Goal: Transaction & Acquisition: Obtain resource

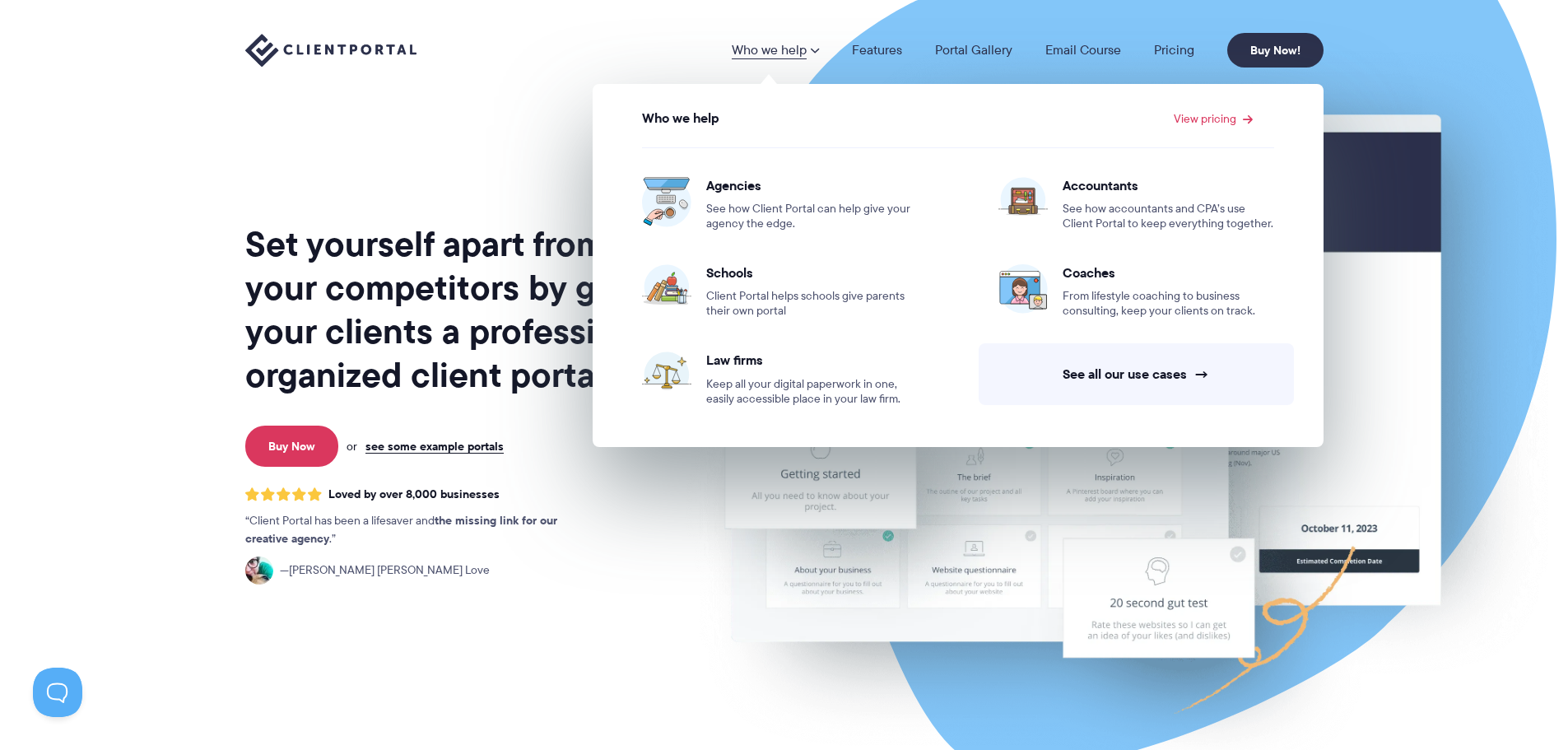
click at [415, 60] on img at bounding box center [330, 50] width 172 height 34
drag, startPoint x: 1498, startPoint y: 217, endPoint x: 1395, endPoint y: 249, distance: 107.9
click at [1498, 217] on img at bounding box center [1116, 409] width 923 height 790
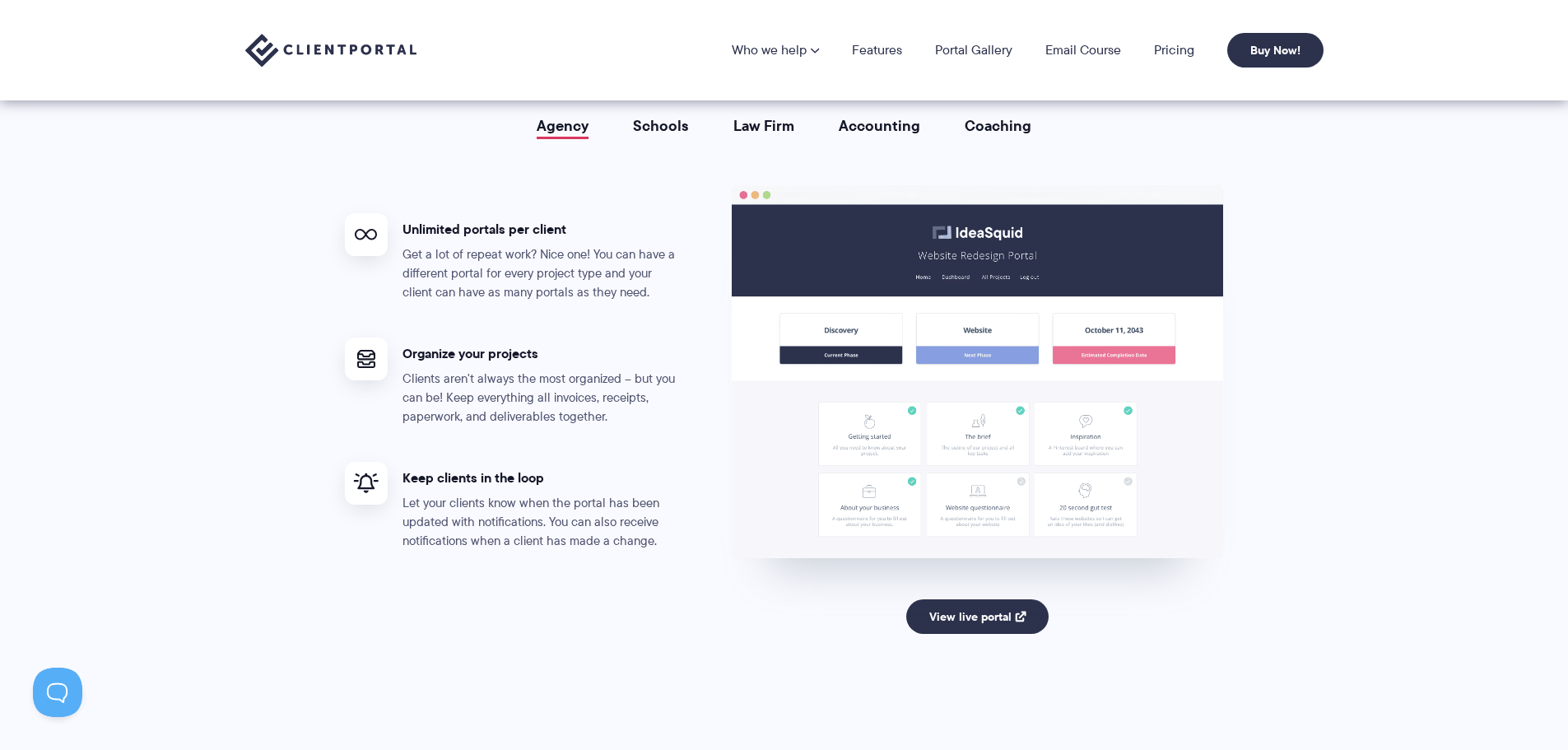
scroll to position [2799, 0]
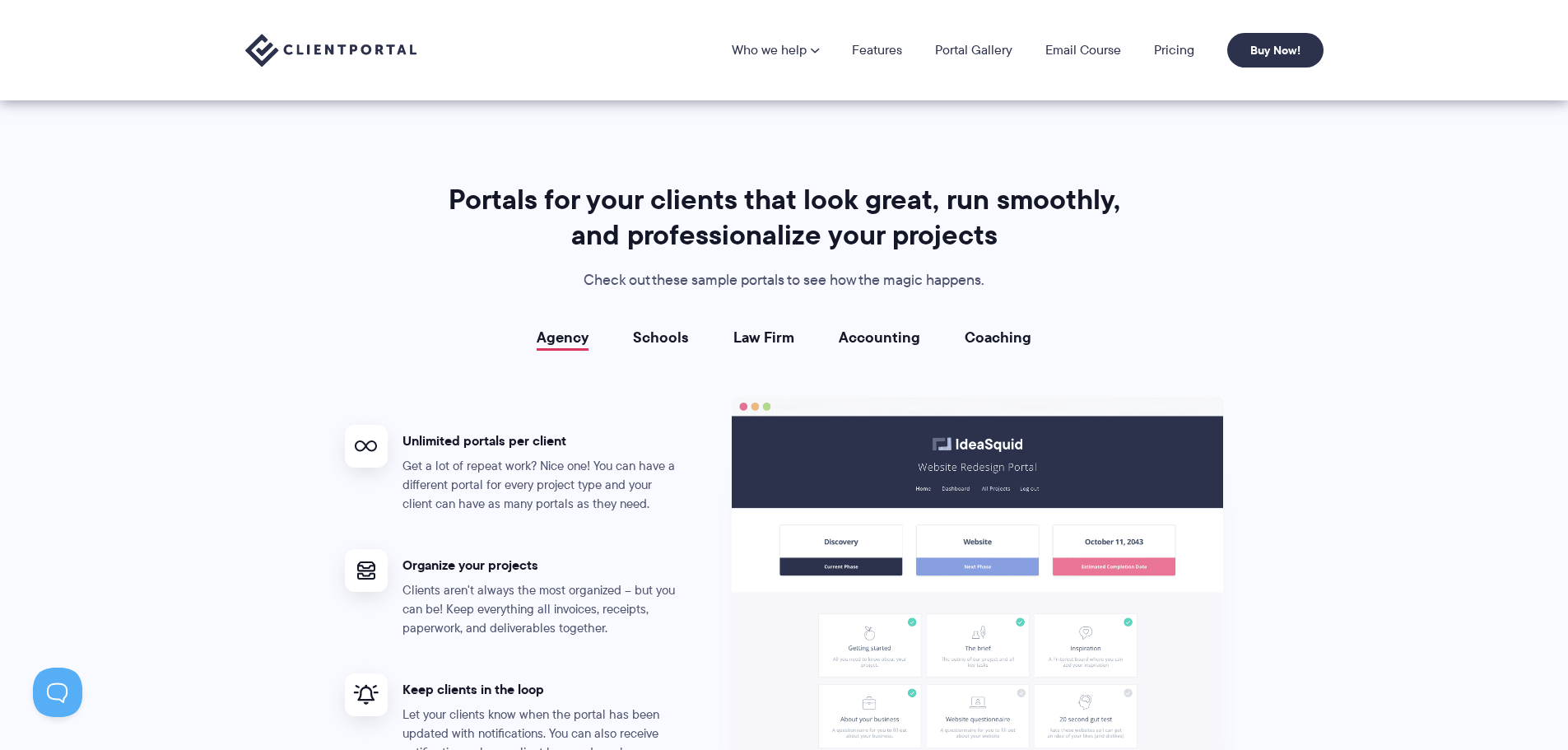
click at [662, 342] on link "Schools" at bounding box center [661, 338] width 56 height 16
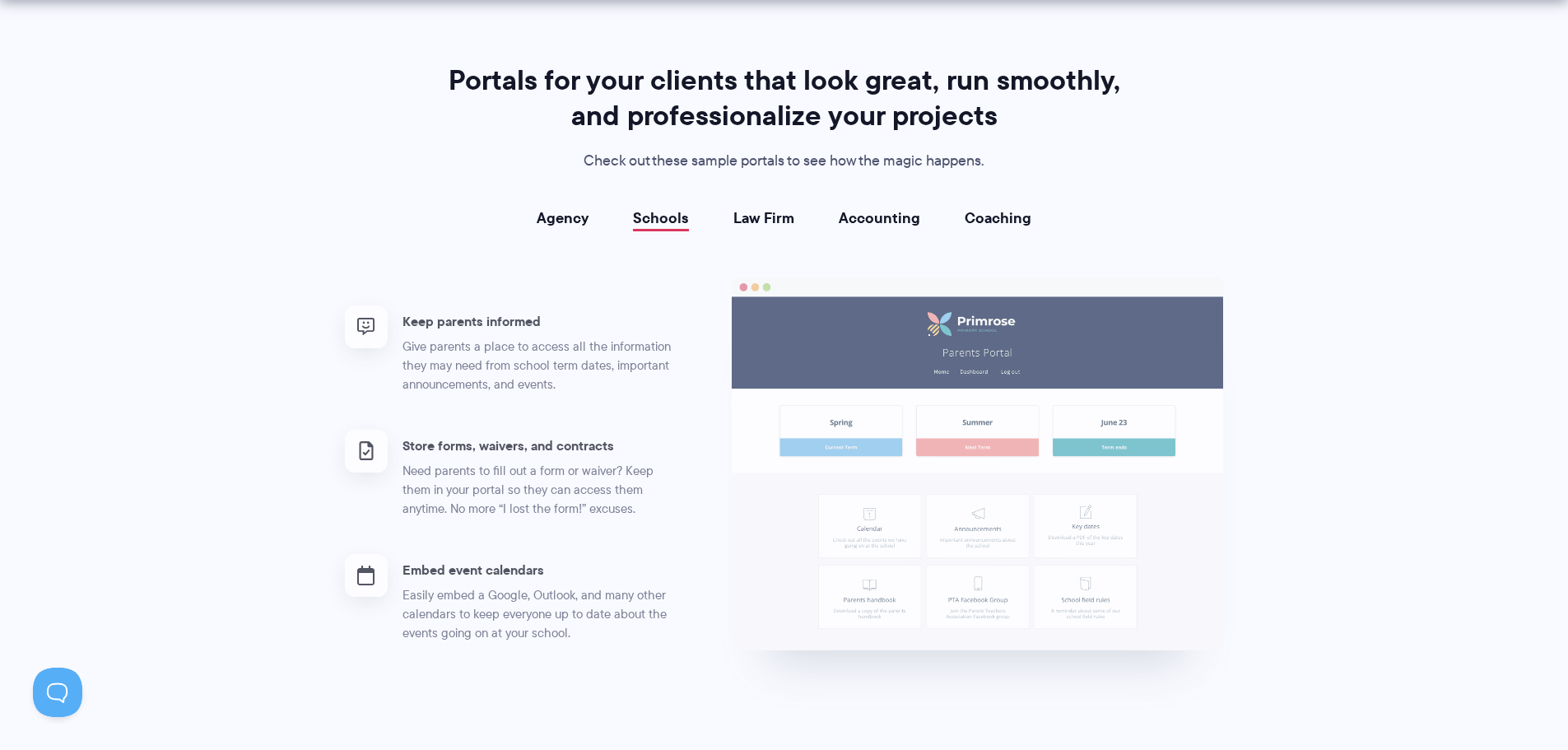
scroll to position [3046, 0]
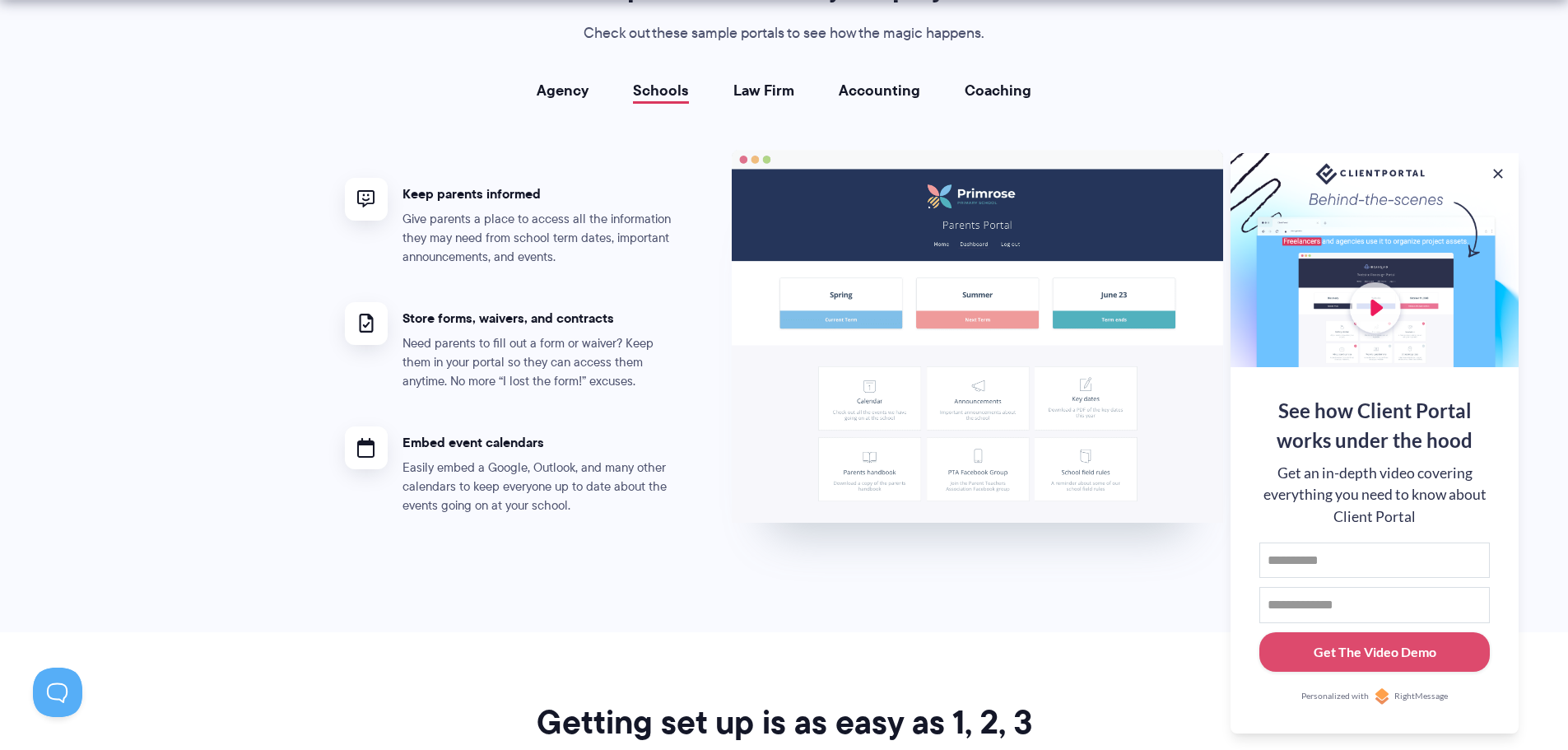
click at [761, 84] on link "Law Firm" at bounding box center [763, 91] width 61 height 16
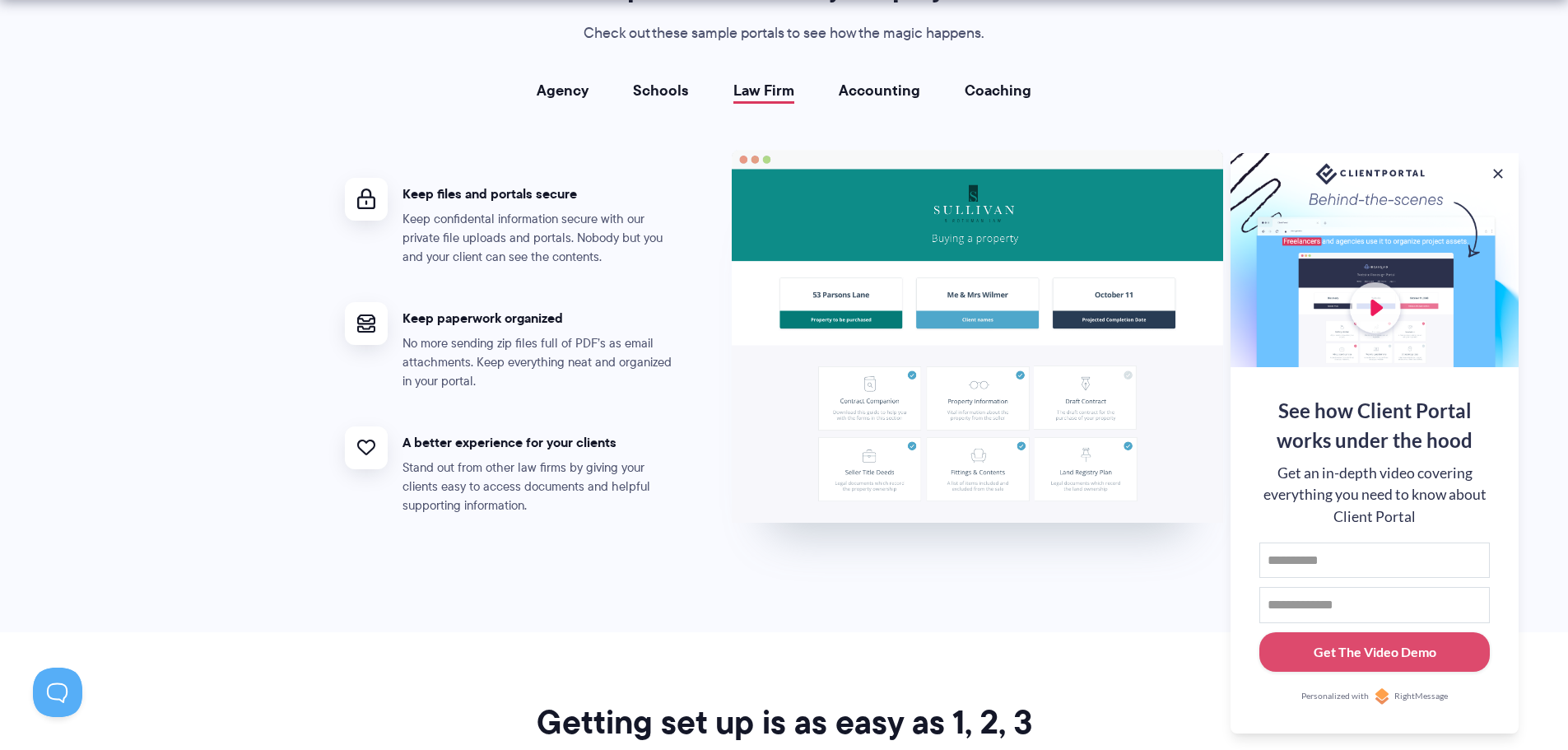
click at [858, 94] on link "Accounting" at bounding box center [879, 91] width 82 height 16
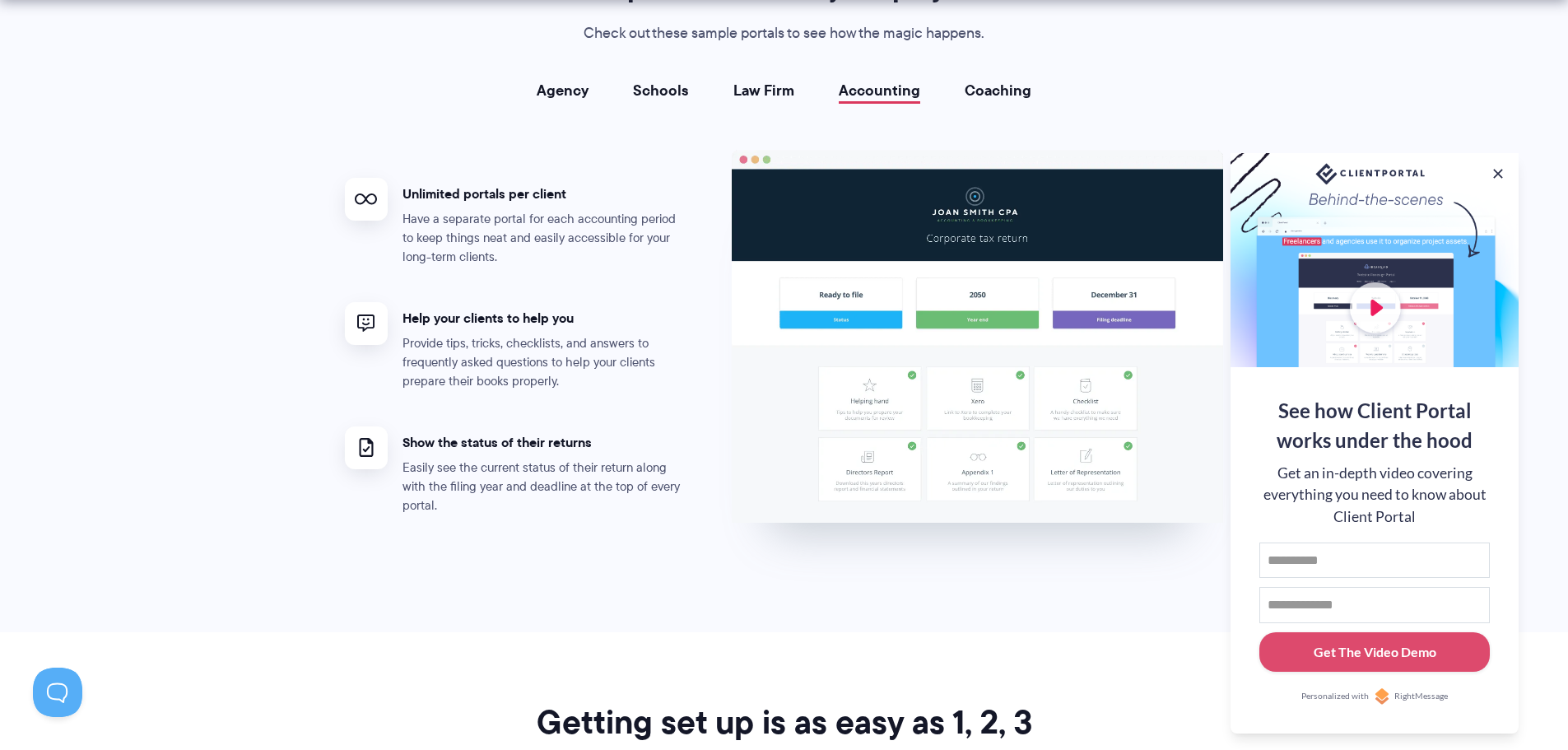
click at [950, 96] on li "Coaching" at bounding box center [997, 91] width 111 height 16
click at [993, 99] on link "Coaching" at bounding box center [997, 91] width 66 height 16
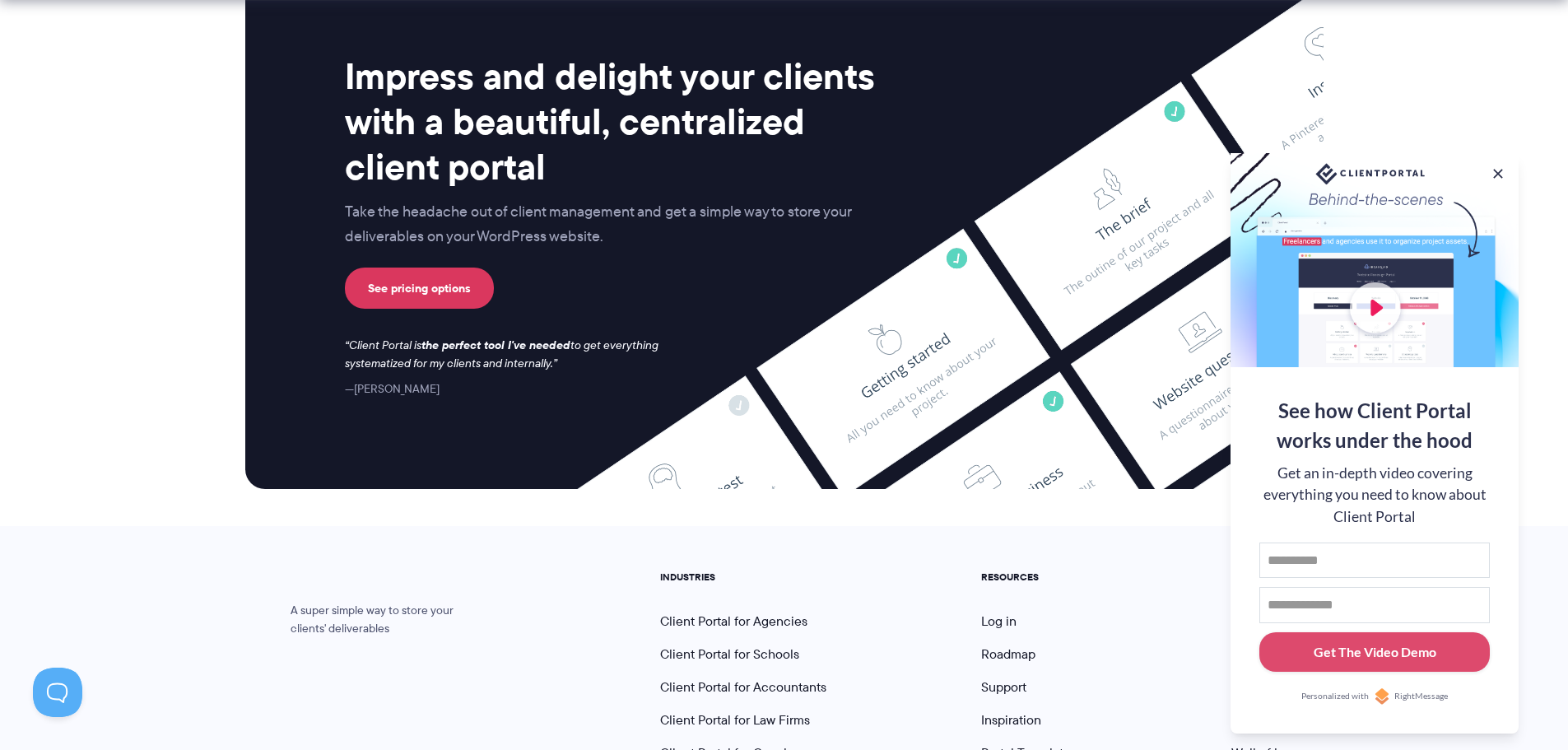
scroll to position [6707, 0]
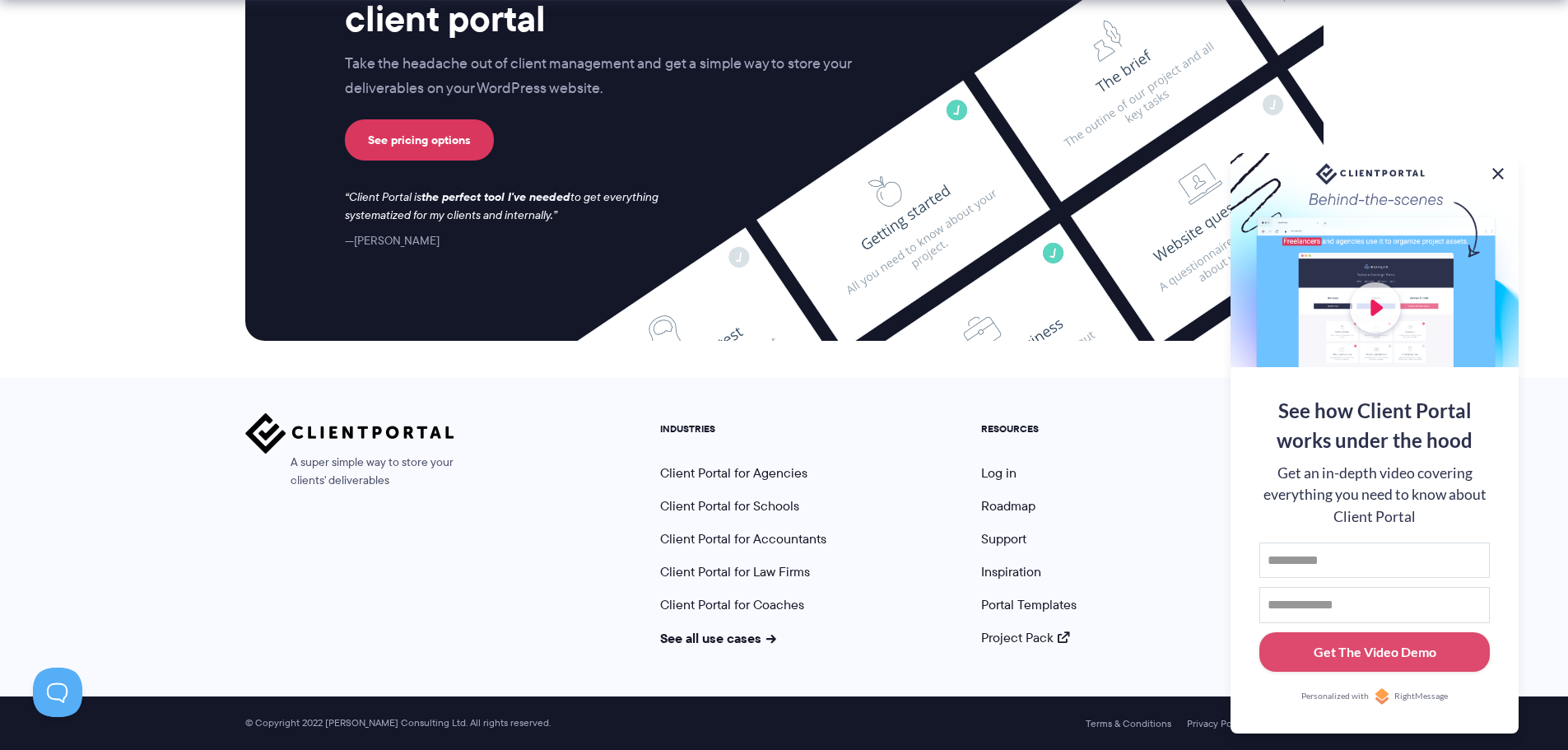
click at [1497, 168] on button at bounding box center [1498, 173] width 20 height 20
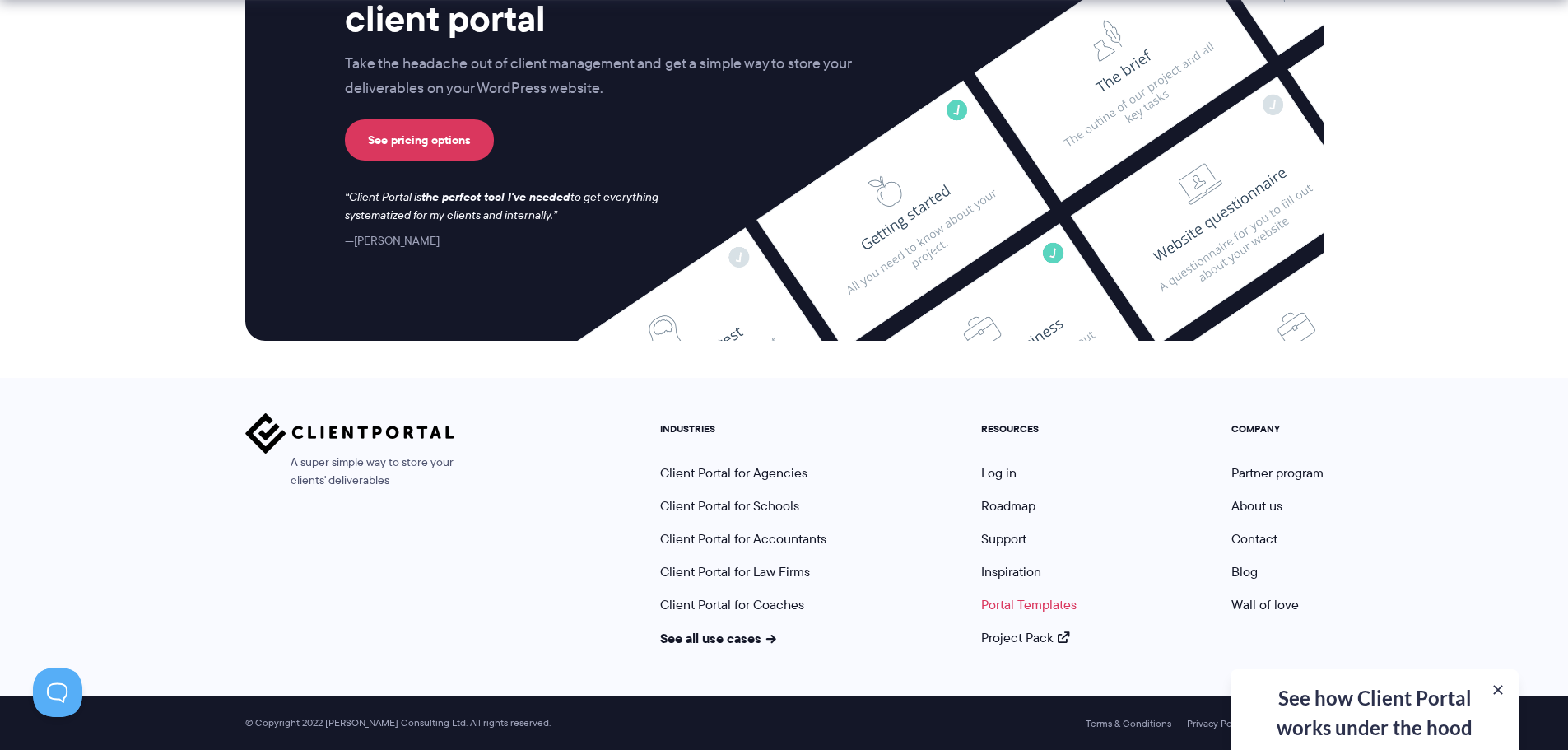
click at [1021, 606] on link "Portal Templates" at bounding box center [1028, 605] width 95 height 19
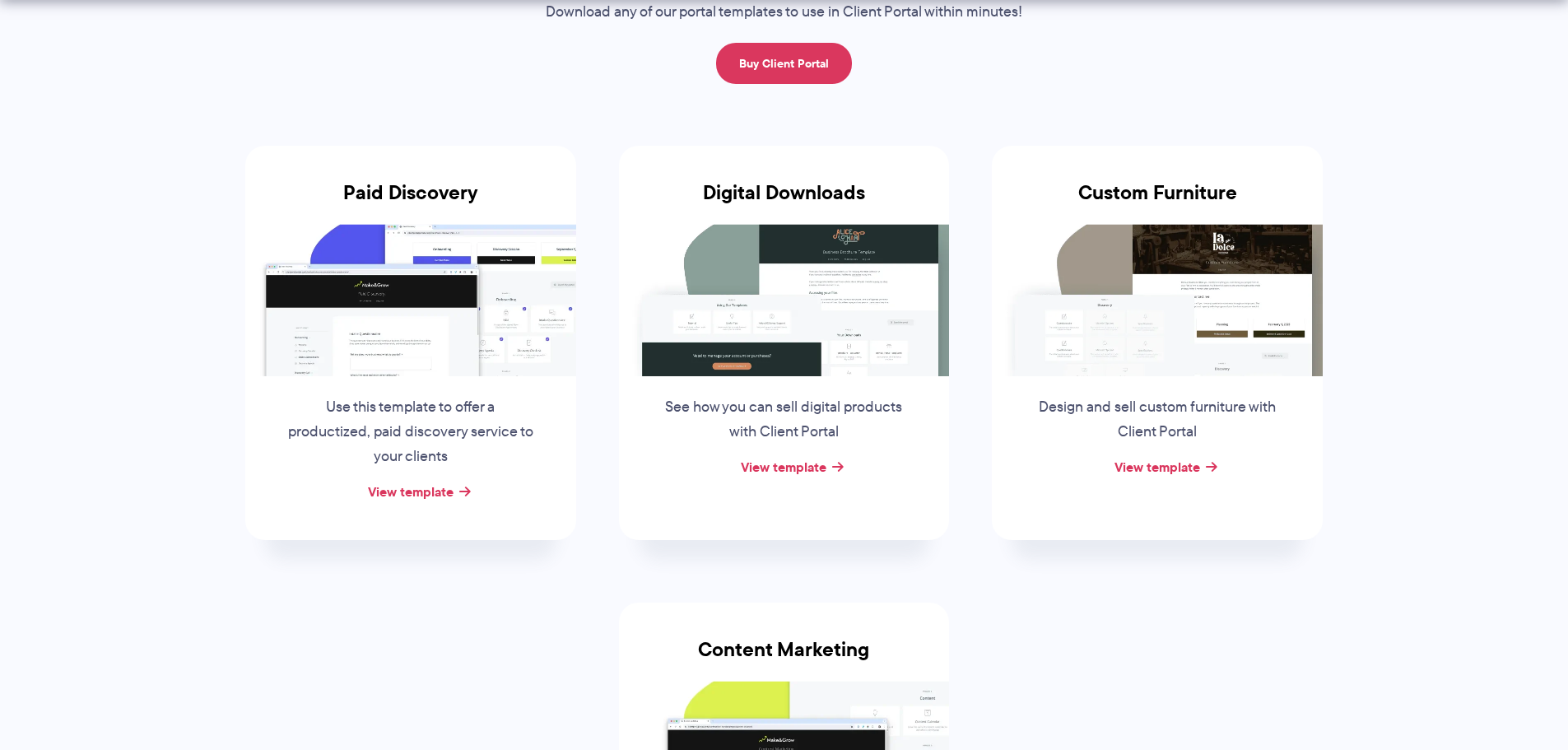
scroll to position [411, 0]
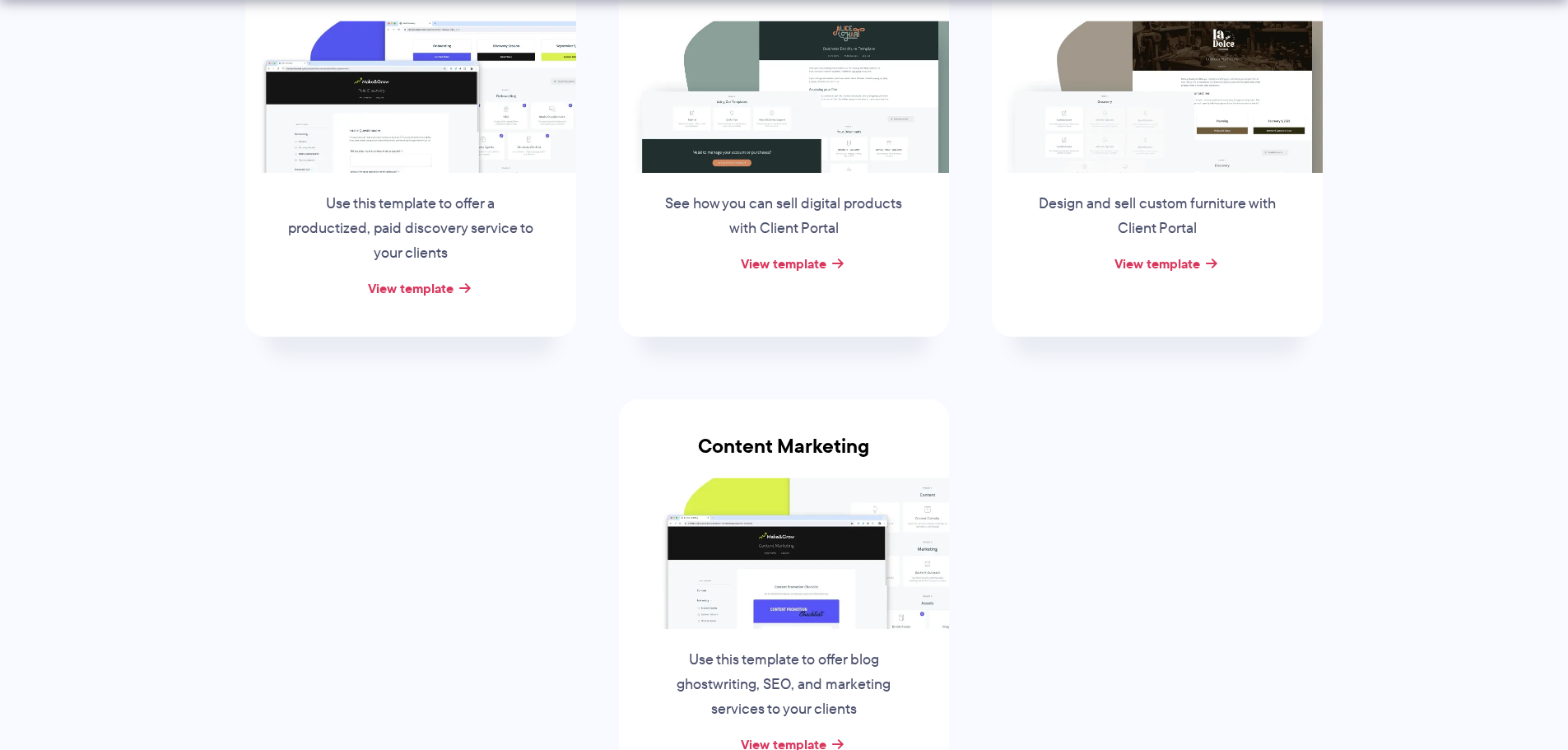
click at [415, 168] on img at bounding box center [410, 96] width 331 height 152
click at [420, 288] on link "View template" at bounding box center [410, 289] width 85 height 20
click at [1167, 268] on link "View template" at bounding box center [1157, 263] width 85 height 20
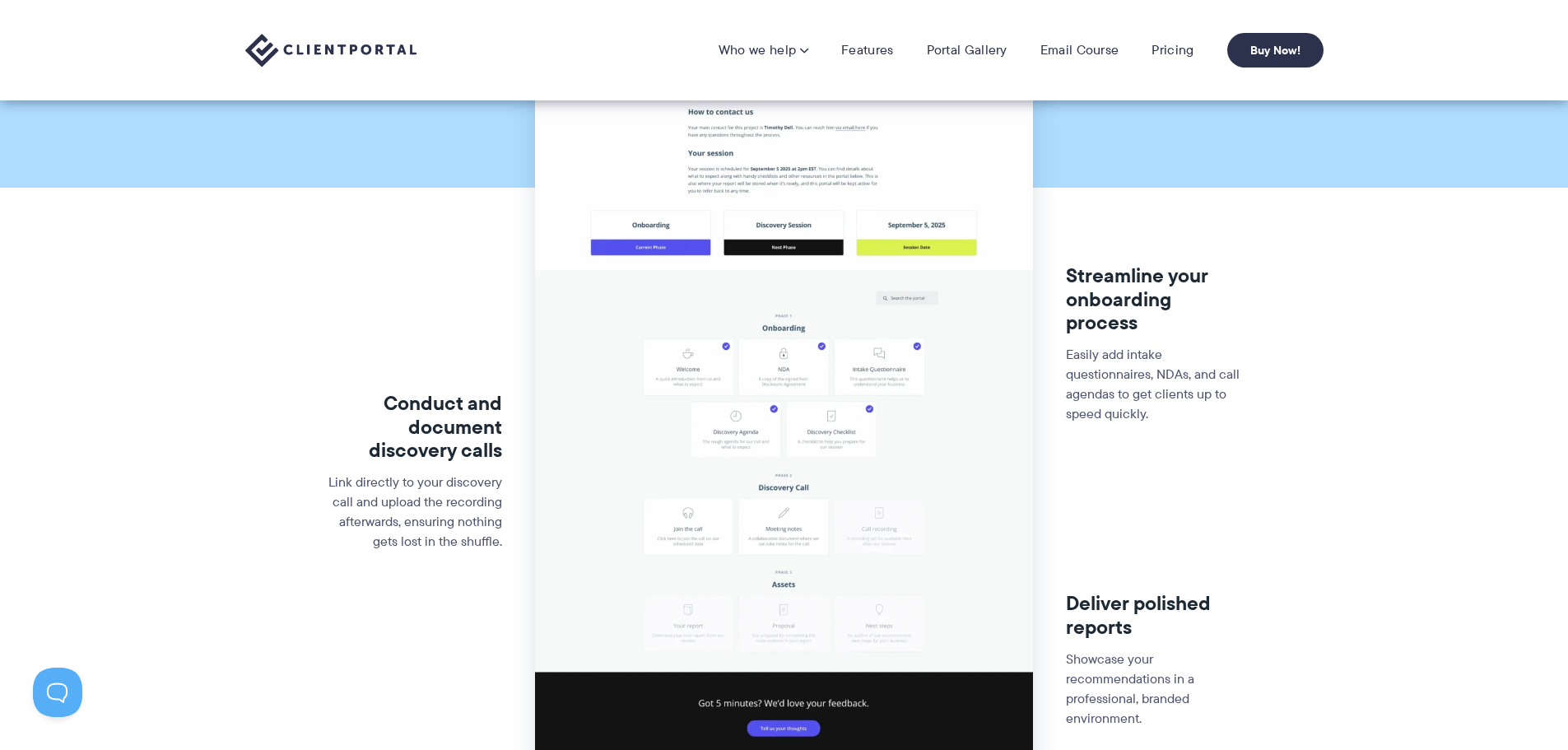
scroll to position [247, 0]
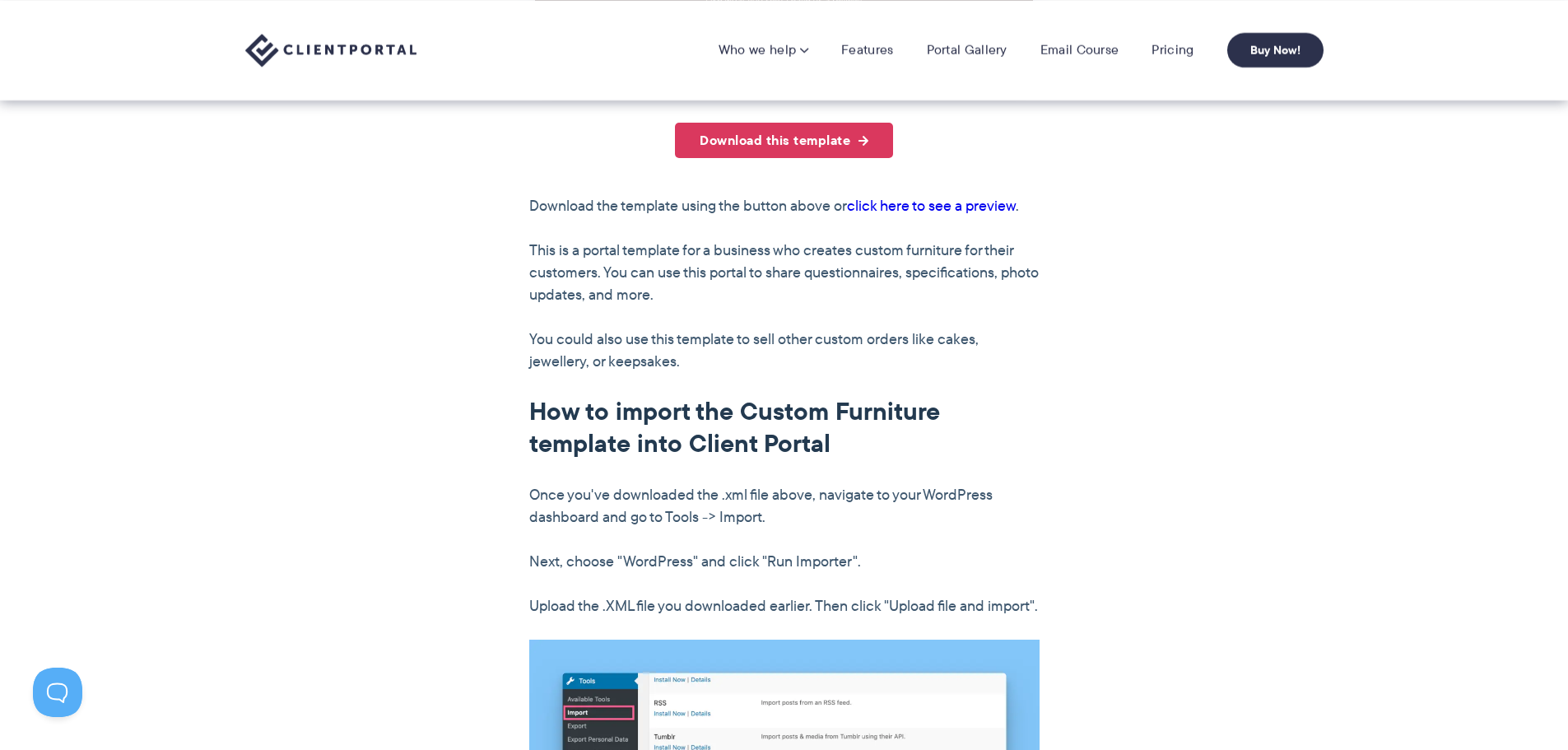
scroll to position [741, 0]
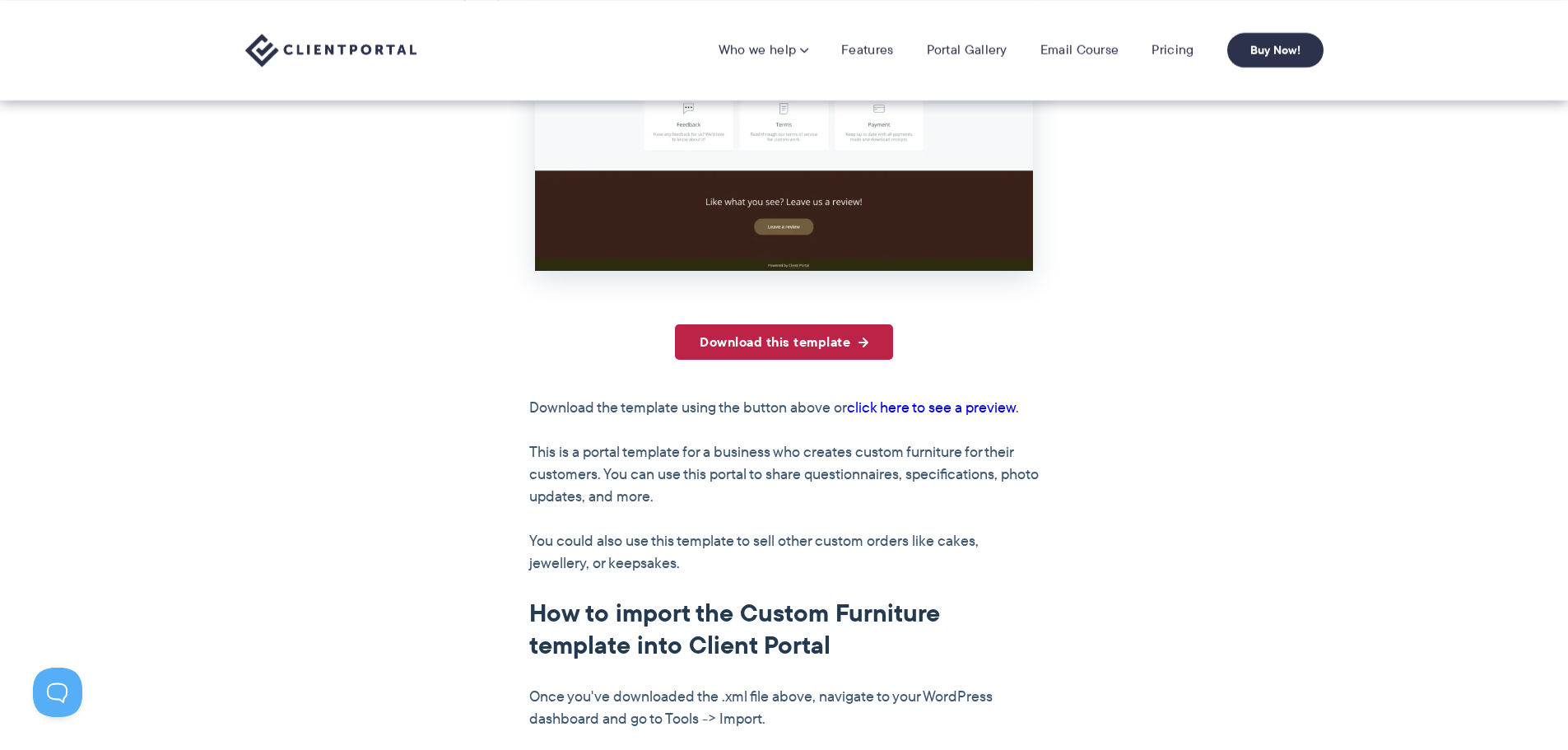
click at [773, 340] on link "Download this template" at bounding box center [784, 341] width 218 height 35
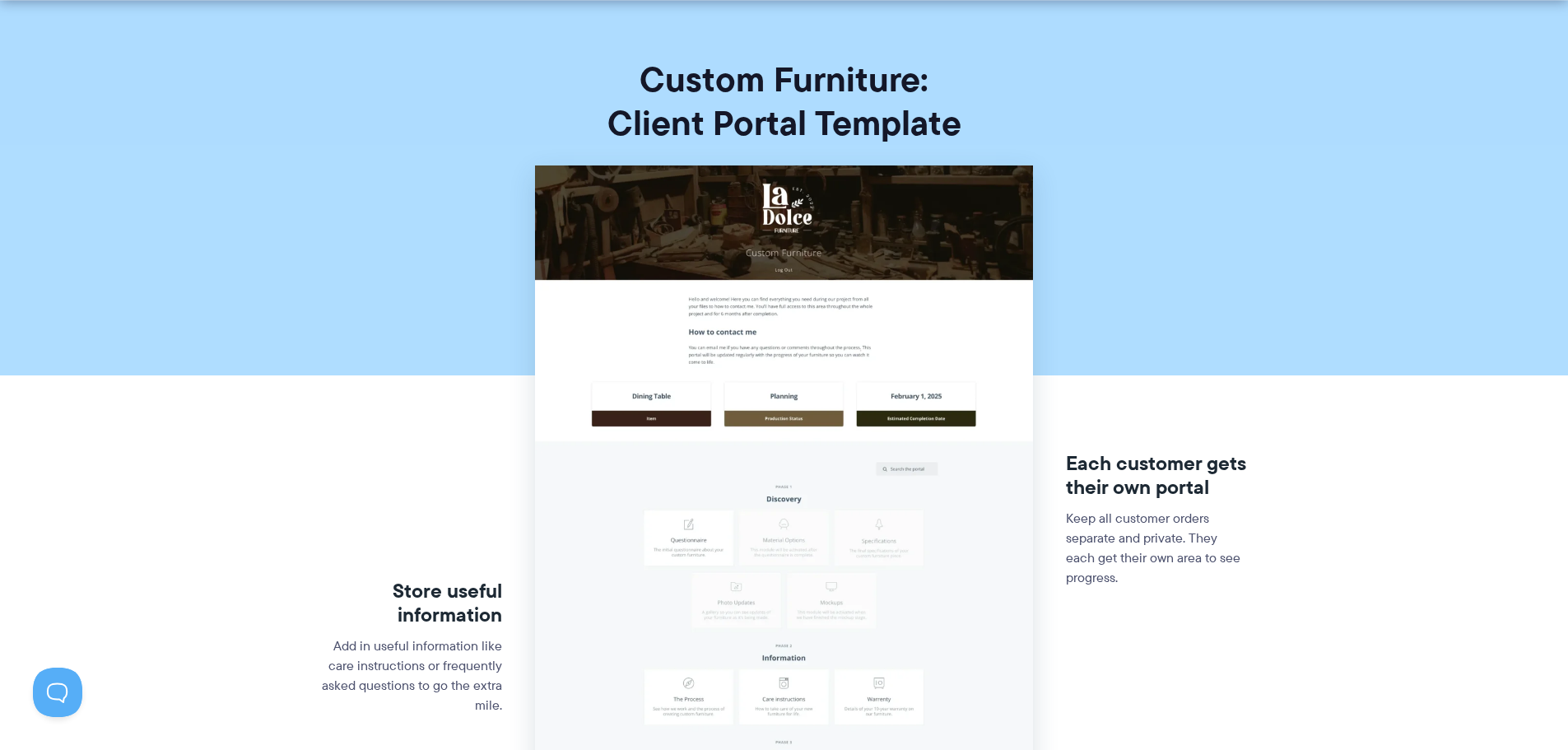
scroll to position [247, 0]
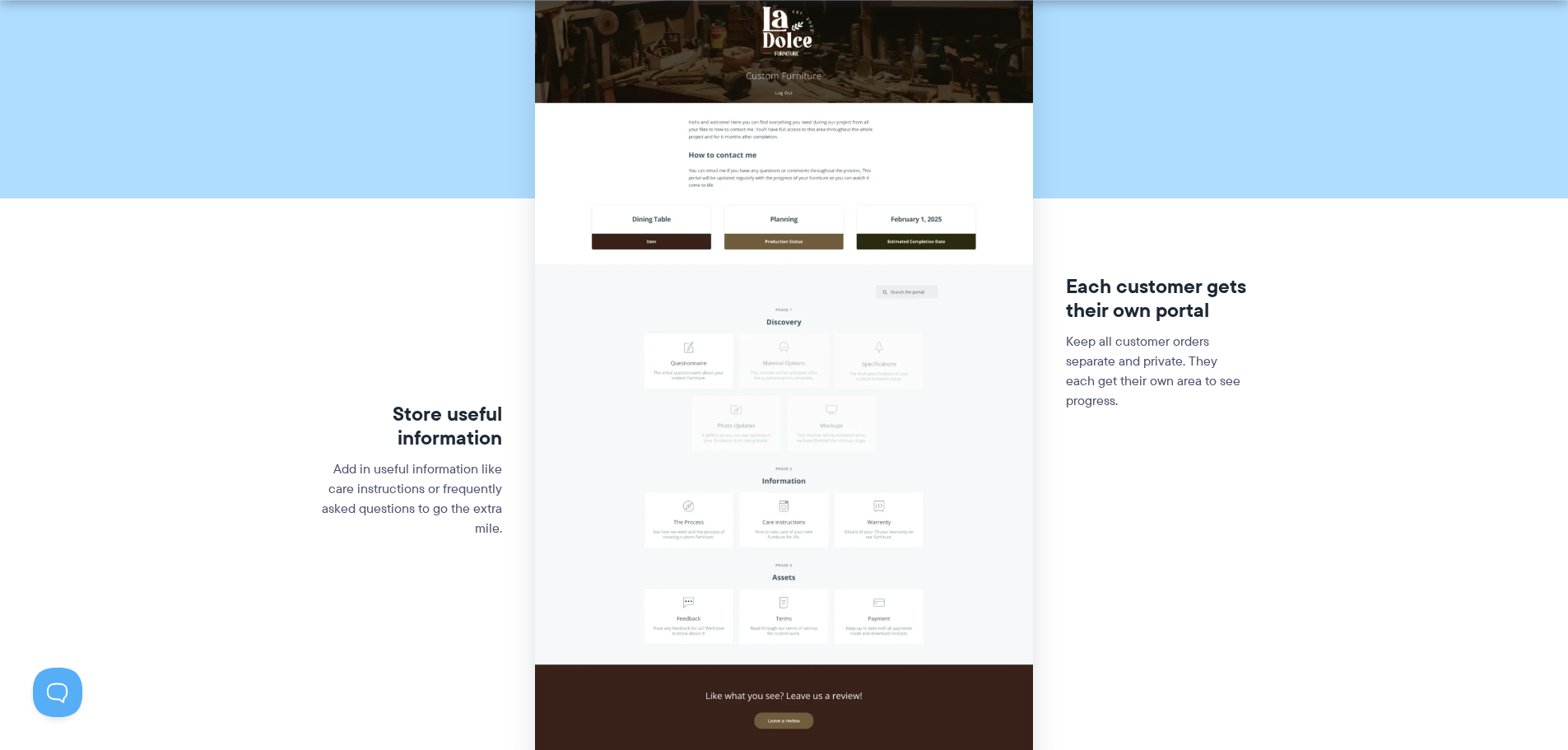
click at [97, 166] on section "Store useful information Add in useful information like care instructions or fr…" at bounding box center [784, 403] width 1568 height 830
